Goal: Task Accomplishment & Management: Manage account settings

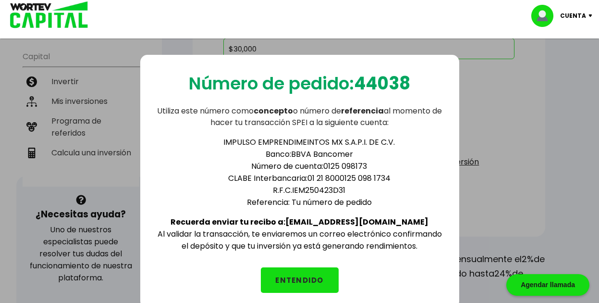
click at [288, 276] on button "ENTENDIDO" at bounding box center [300, 279] width 78 height 25
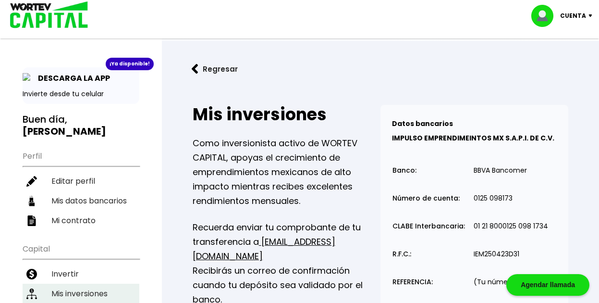
click at [72, 284] on li "Mis inversiones" at bounding box center [81, 293] width 117 height 20
click at [75, 283] on li "Mis inversiones" at bounding box center [81, 293] width 117 height 20
click at [69, 79] on p "DESCARGA LA APP" at bounding box center [71, 78] width 77 height 12
click at [273, 180] on p "Como inversionista activo de WORTEV CAPITAL, apoyas el crecimiento de emprendim…" at bounding box center [287, 172] width 188 height 72
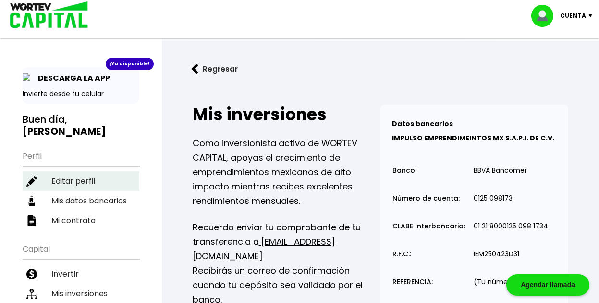
click at [66, 171] on li "Editar perfil" at bounding box center [81, 181] width 117 height 20
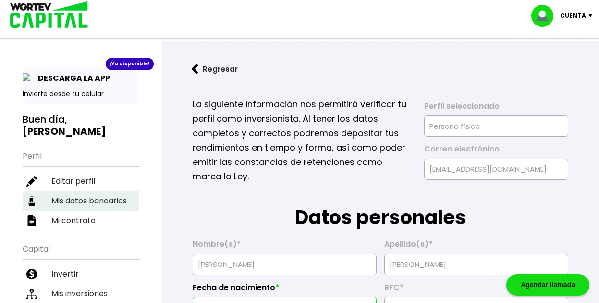
click at [71, 191] on li "Mis datos bancarios" at bounding box center [81, 201] width 117 height 20
select select "Santander"
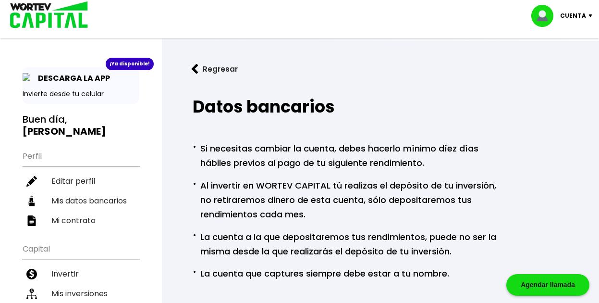
click at [90, 124] on b "[PERSON_NAME]" at bounding box center [65, 130] width 84 height 13
click at [33, 147] on ul "Perfil Editar perfil Mis datos bancarios Mi contrato" at bounding box center [81, 187] width 117 height 85
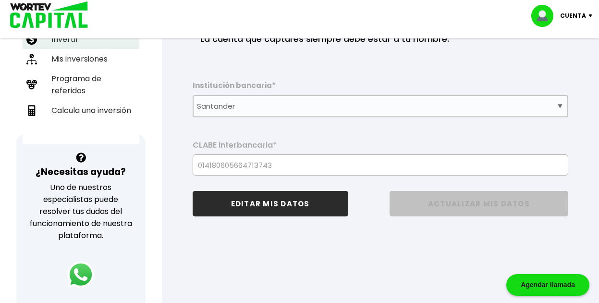
scroll to position [90, 0]
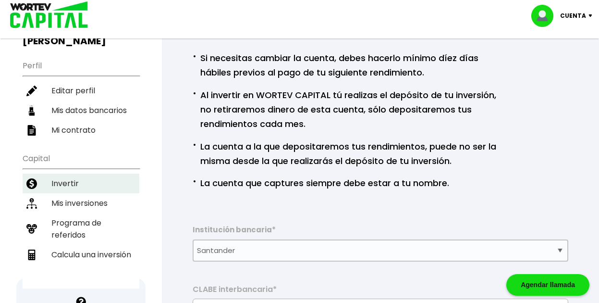
click at [66, 173] on li "Invertir" at bounding box center [81, 183] width 117 height 20
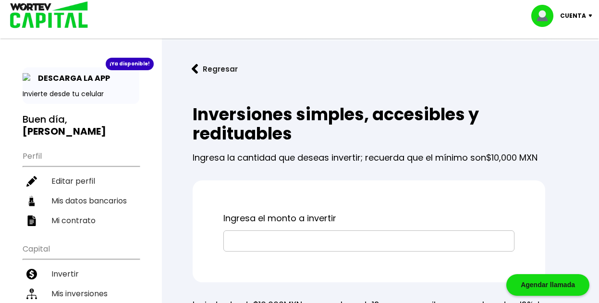
click at [575, 12] on p "Cuenta" at bounding box center [573, 16] width 26 height 14
click at [546, 8] on img at bounding box center [545, 16] width 29 height 22
click at [71, 210] on li "Mi contrato" at bounding box center [81, 220] width 117 height 20
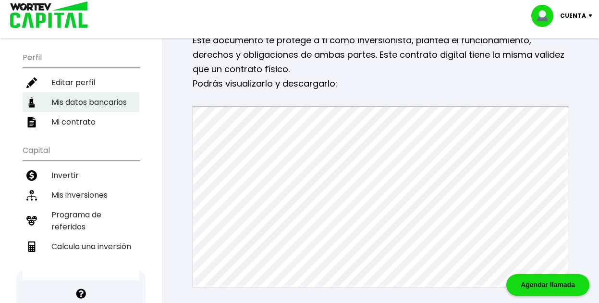
scroll to position [96, 0]
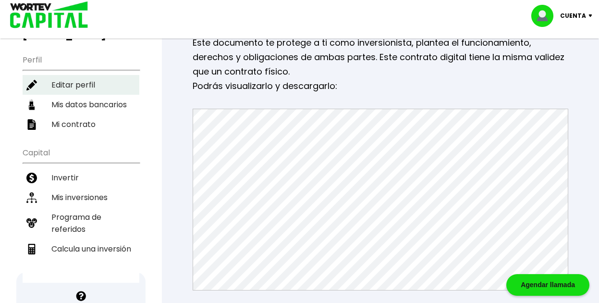
click at [59, 168] on li "Invertir" at bounding box center [81, 178] width 117 height 20
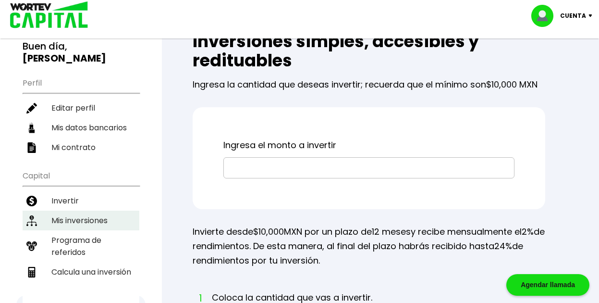
scroll to position [96, 0]
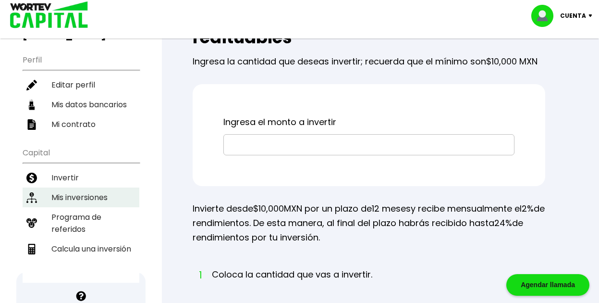
click at [71, 187] on li "Mis inversiones" at bounding box center [81, 197] width 117 height 20
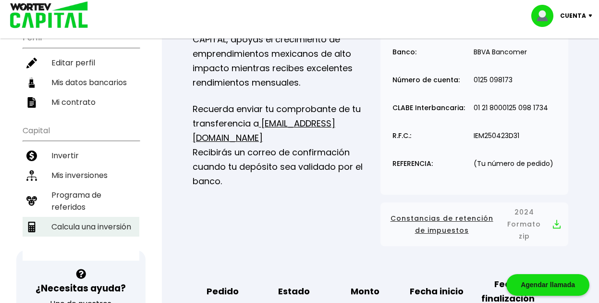
scroll to position [96, 0]
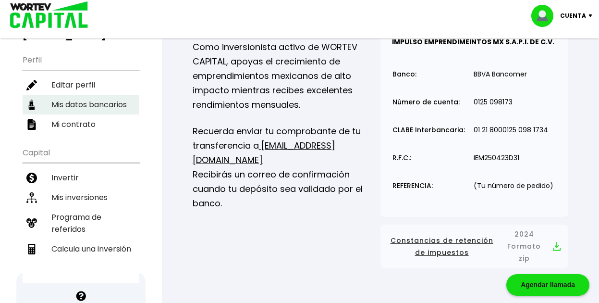
click at [82, 95] on li "Mis datos bancarios" at bounding box center [81, 105] width 117 height 20
select select "Santander"
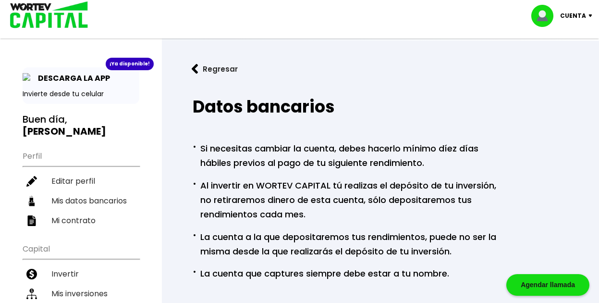
click at [36, 24] on img at bounding box center [46, 15] width 92 height 31
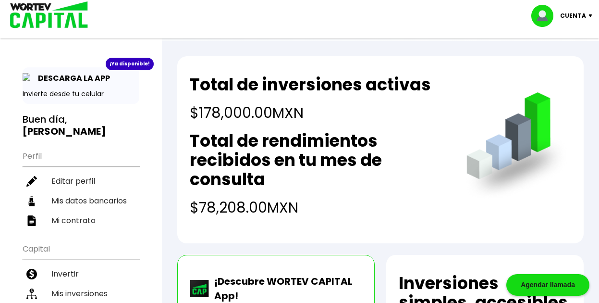
click at [220, 159] on h2 "Total de rendimientos recibidos en tu mes de consulta" at bounding box center [319, 160] width 258 height 58
